Goal: Information Seeking & Learning: Learn about a topic

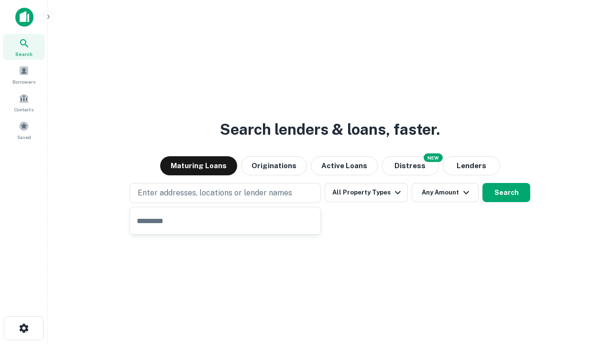
type input "**********"
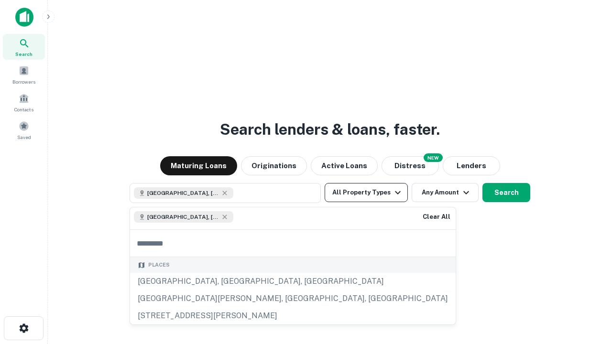
click at [366, 193] on button "All Property Types" at bounding box center [365, 192] width 83 height 19
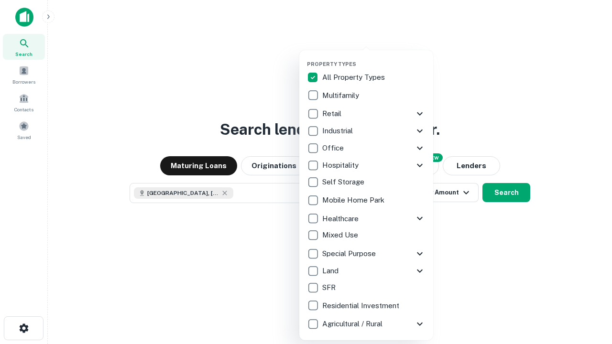
click at [374, 58] on button "button" at bounding box center [374, 58] width 134 height 0
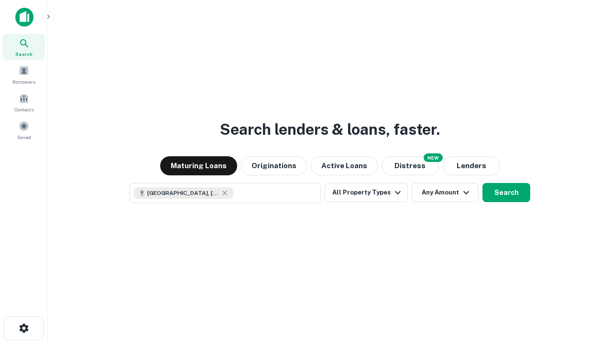
scroll to position [15, 0]
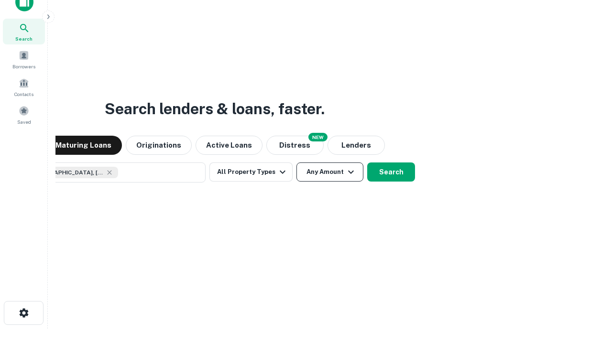
click at [296, 162] on button "Any Amount" at bounding box center [329, 171] width 67 height 19
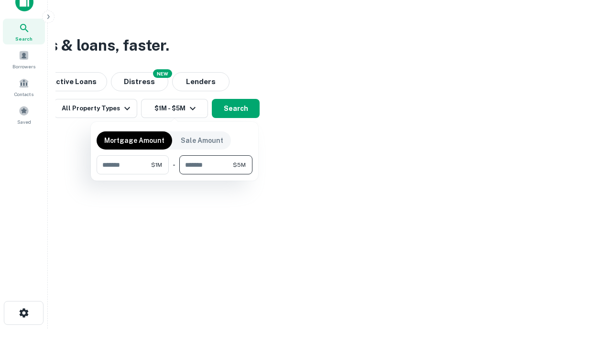
type input "*******"
click at [174, 174] on button "button" at bounding box center [175, 174] width 156 height 0
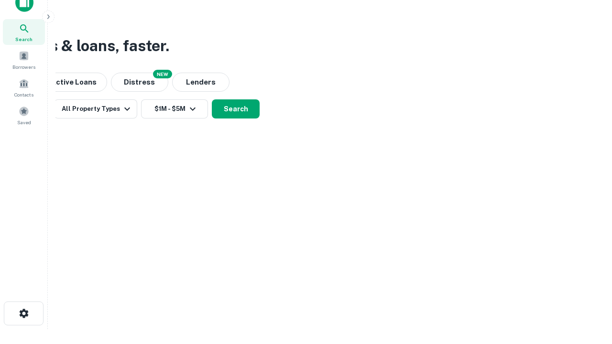
scroll to position [5, 176]
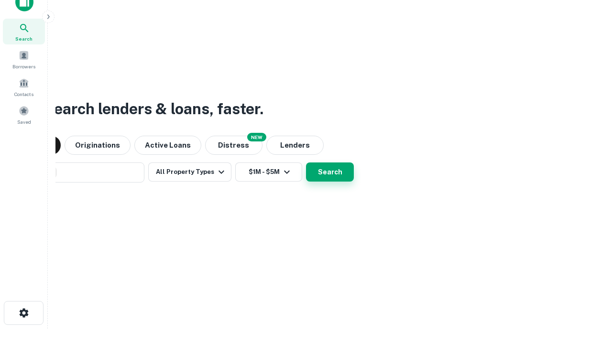
click at [306, 162] on button "Search" at bounding box center [330, 171] width 48 height 19
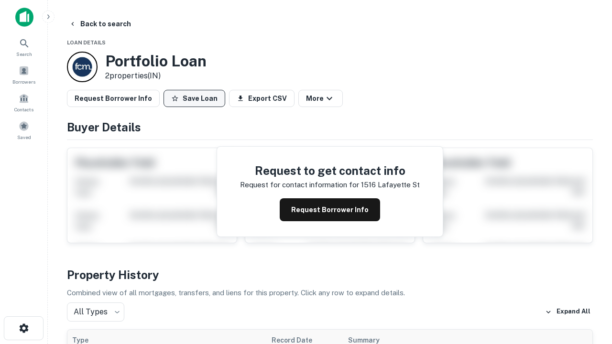
click at [194, 98] on button "Save Loan" at bounding box center [194, 98] width 62 height 17
click at [196, 98] on button "Save Loan" at bounding box center [194, 98] width 62 height 17
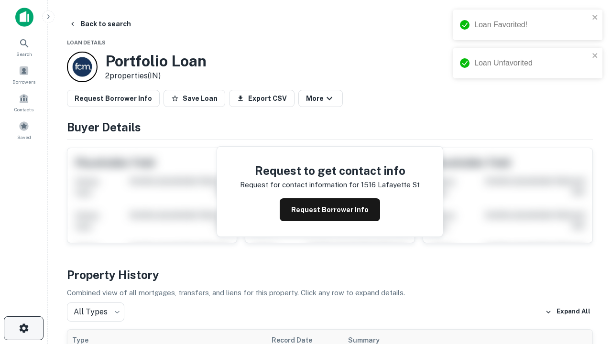
click at [23, 328] on icon "button" at bounding box center [23, 327] width 11 height 11
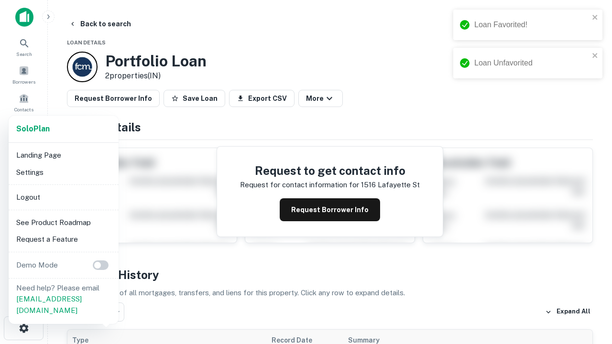
click at [63, 197] on li "Logout" at bounding box center [63, 197] width 102 height 17
